Goal: Task Accomplishment & Management: Use online tool/utility

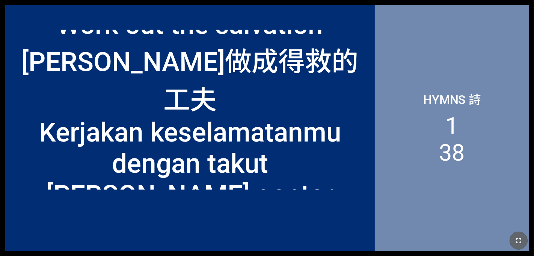
click at [333, 245] on icon "button" at bounding box center [518, 240] width 9 height 9
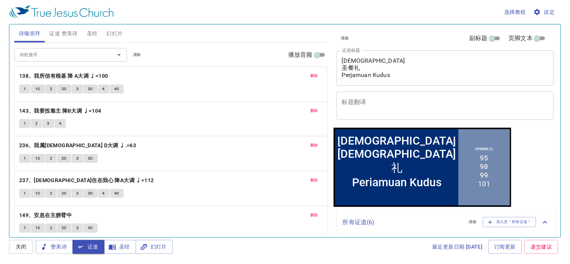
scroll to position [140, 0]
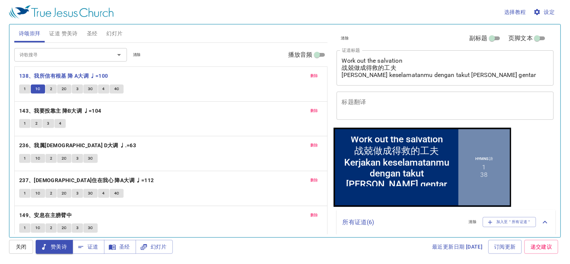
scroll to position [90, 0]
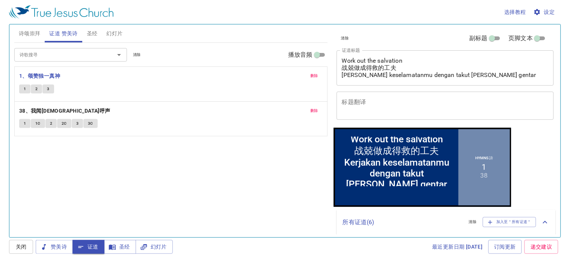
scroll to position [90, 0]
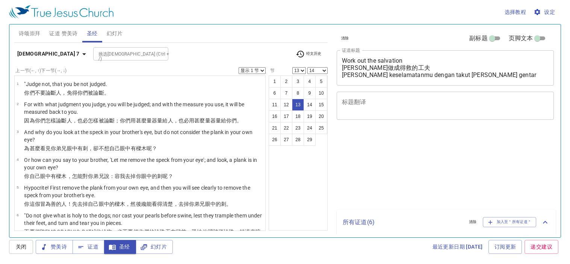
select select "13"
select select "14"
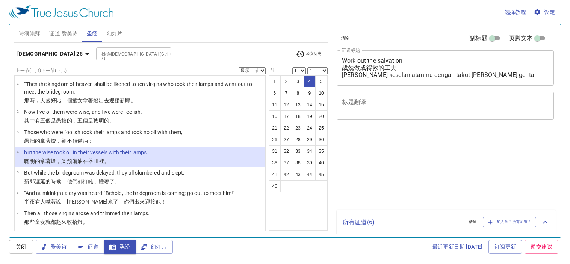
select select "4"
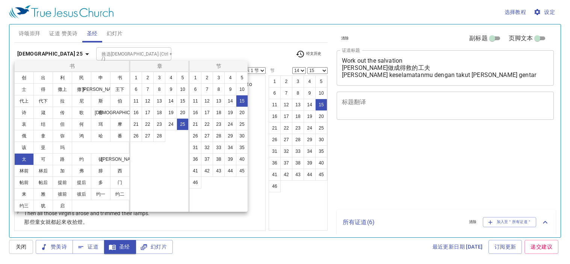
select select "14"
select select "15"
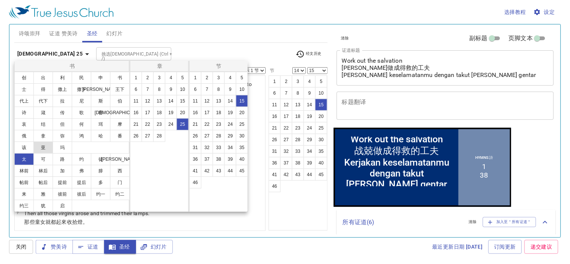
scroll to position [90, 0]
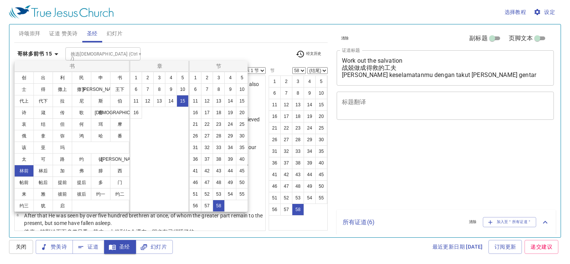
select select "58"
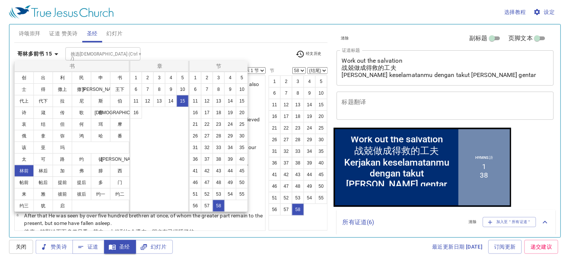
scroll to position [13, 0]
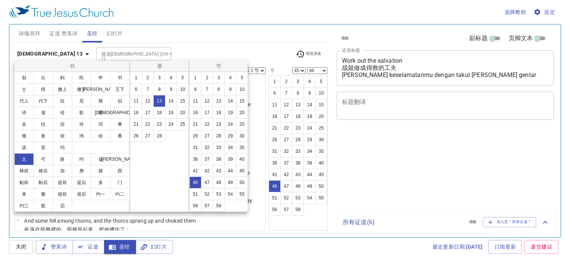
select select "45"
select select "46"
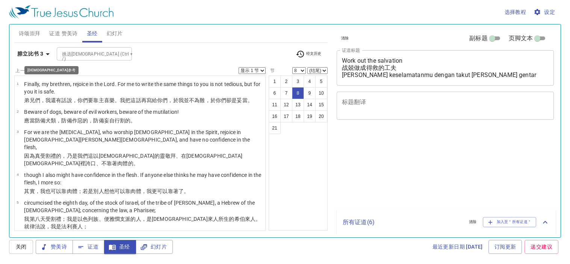
select select "8"
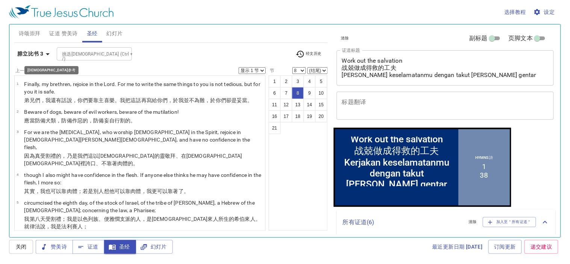
scroll to position [90, 0]
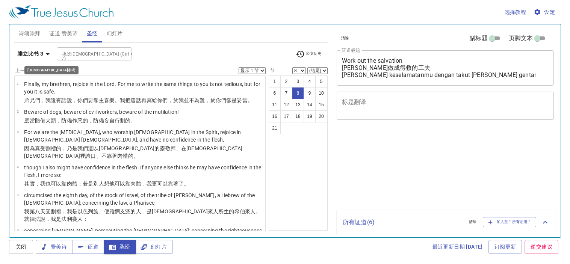
select select "8"
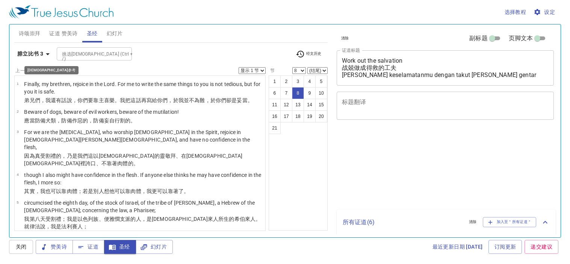
select select "8"
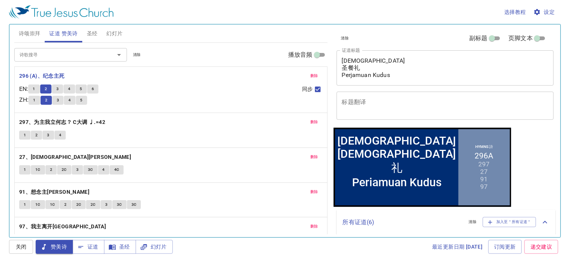
click at [59, 88] on span "3" at bounding box center [57, 89] width 2 height 7
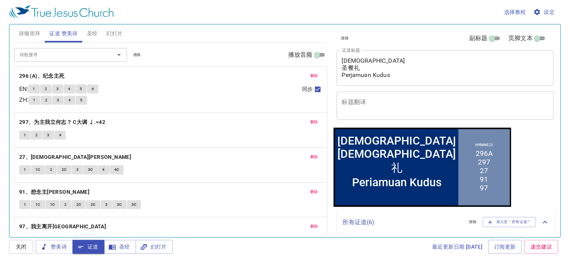
scroll to position [90, 0]
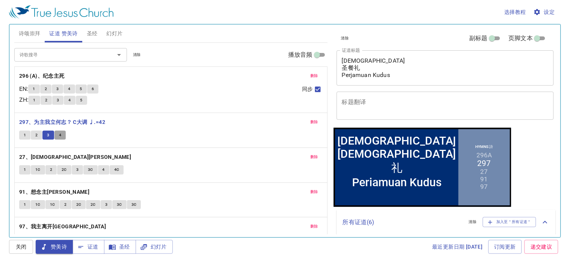
click at [60, 134] on span "4" at bounding box center [60, 135] width 2 height 7
click at [61, 134] on button "4" at bounding box center [59, 135] width 11 height 9
click at [58, 144] on div "删除 297、为主我立何志？ C大调 ♩.=42 1 2 3 4" at bounding box center [171, 130] width 313 height 35
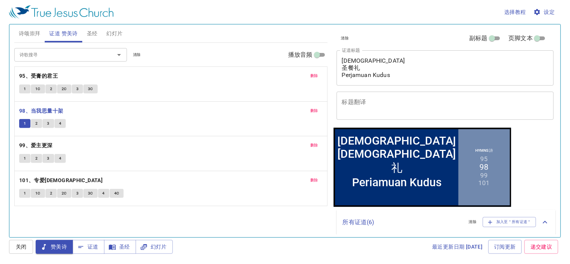
scroll to position [90, 0]
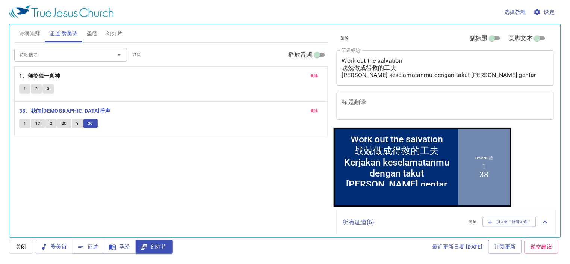
scroll to position [195, 0]
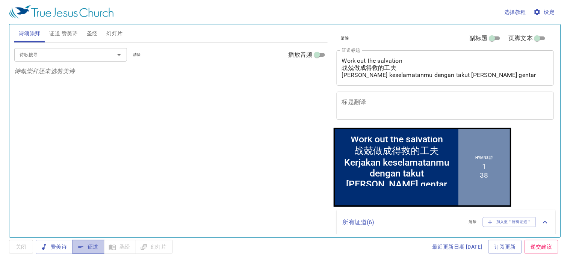
click at [97, 249] on span "证道" at bounding box center [89, 246] width 20 height 9
drag, startPoint x: 124, startPoint y: 25, endPoint x: 121, endPoint y: 30, distance: 6.3
click at [124, 26] on button "幻灯片" at bounding box center [114, 33] width 25 height 18
click at [121, 30] on span "幻灯片" at bounding box center [115, 33] width 16 height 9
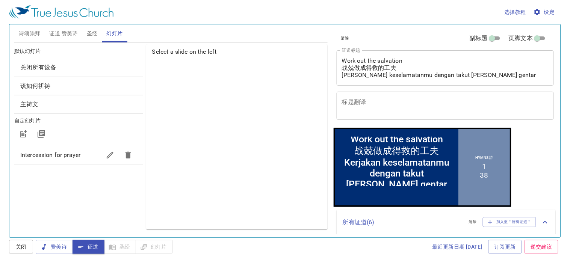
click at [34, 92] on div "该如何祈祷" at bounding box center [78, 86] width 129 height 18
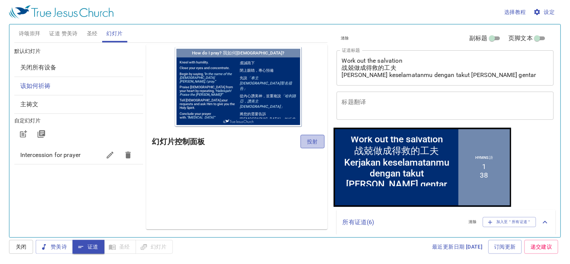
click at [305, 145] on button "投射" at bounding box center [312, 142] width 24 height 14
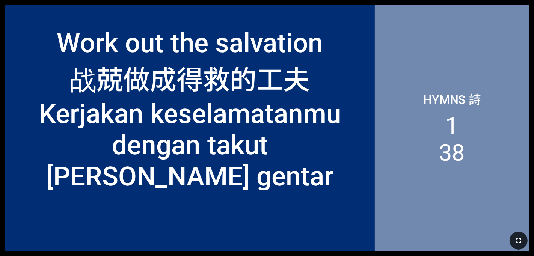
click at [333, 239] on icon "button" at bounding box center [518, 240] width 9 height 9
